Goal: Navigation & Orientation: Find specific page/section

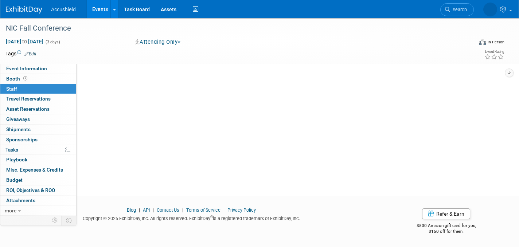
click at [16, 7] on img at bounding box center [24, 9] width 36 height 7
